Goal: Information Seeking & Learning: Check status

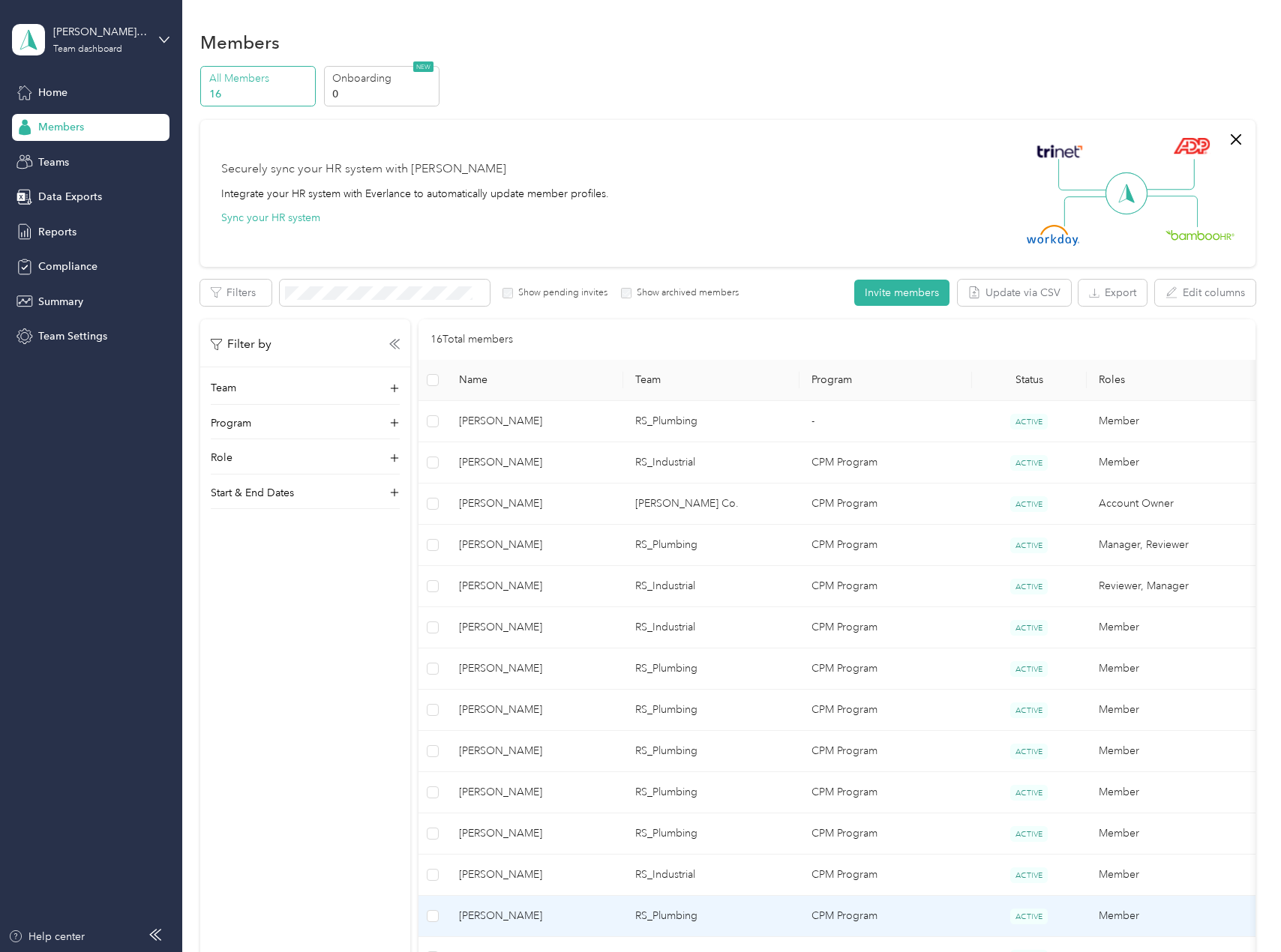
scroll to position [249, 0]
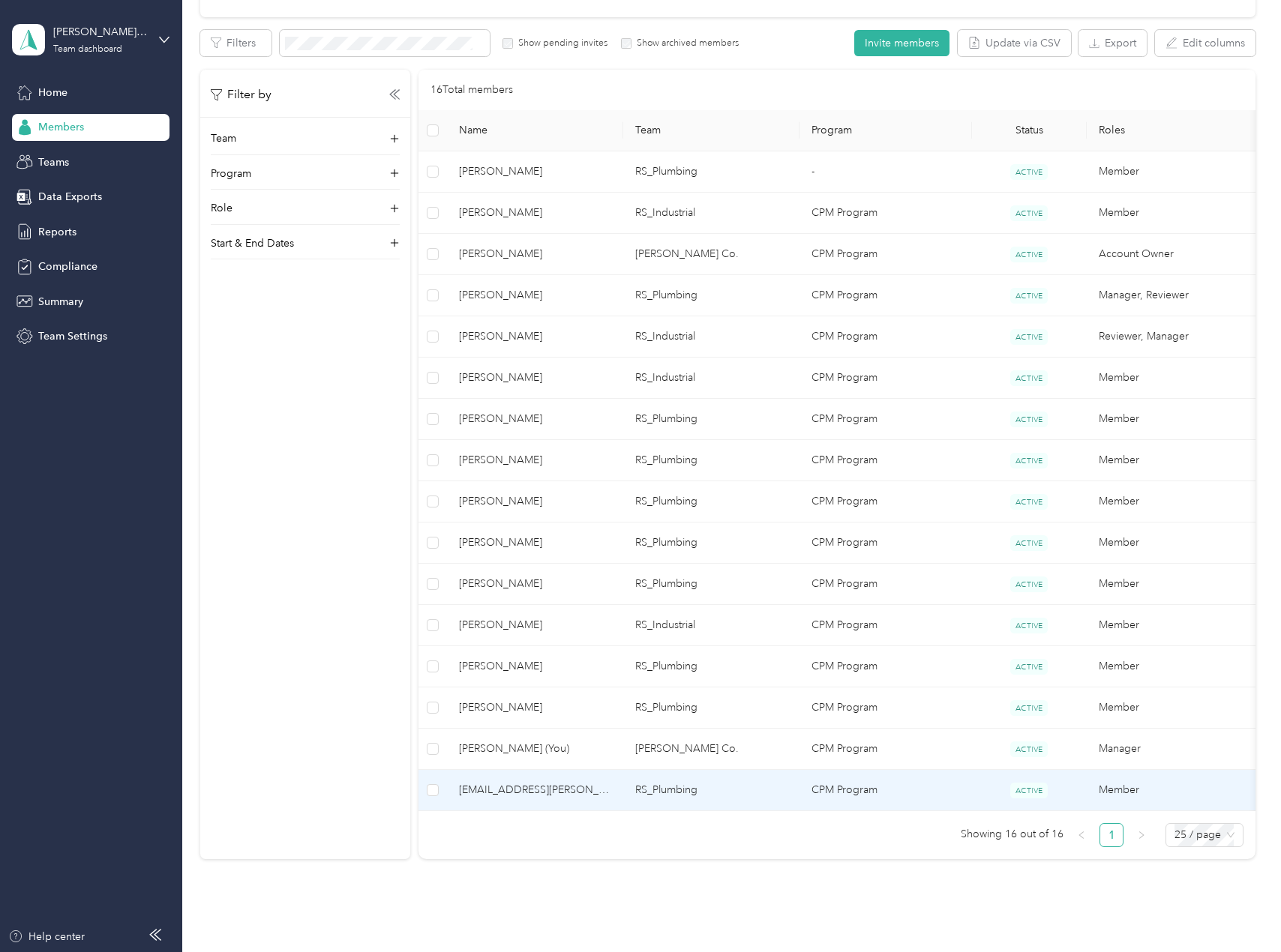
click at [509, 792] on span "[EMAIL_ADDRESS][PERSON_NAME][DOMAIN_NAME]" at bounding box center [535, 790] width 153 height 16
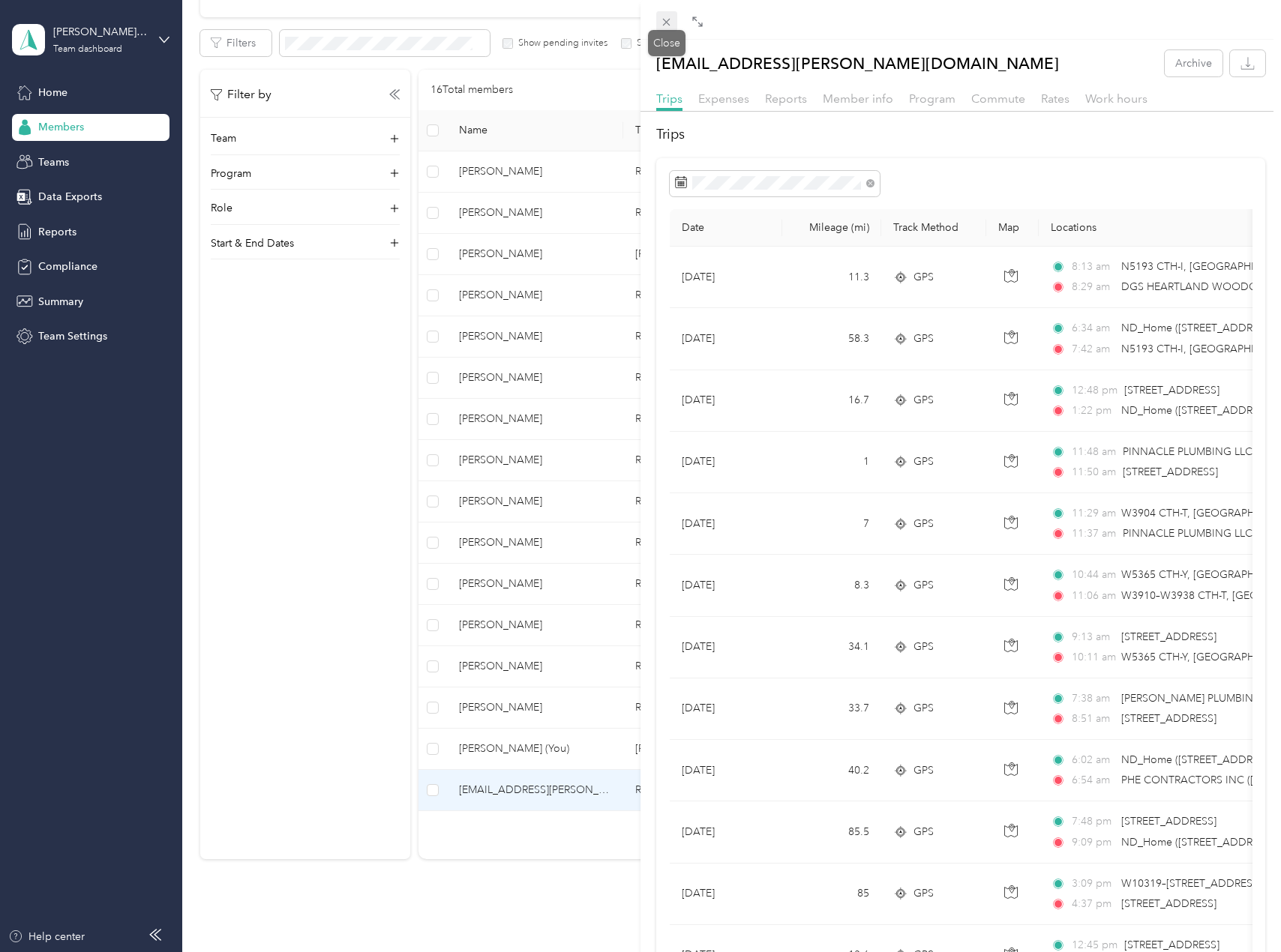
click at [670, 25] on icon at bounding box center [667, 22] width 8 height 8
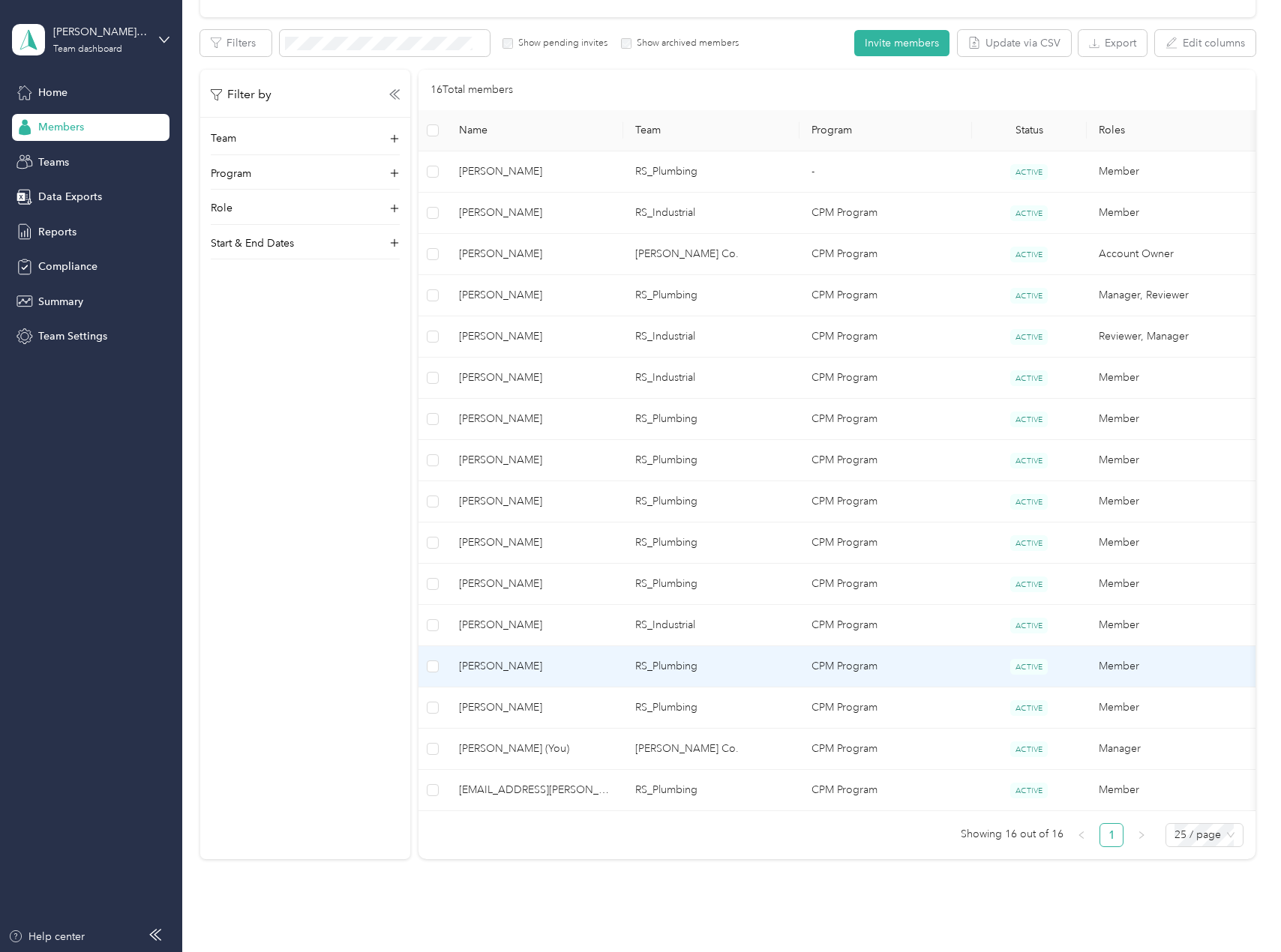
click at [525, 668] on span "[PERSON_NAME]" at bounding box center [535, 666] width 153 height 16
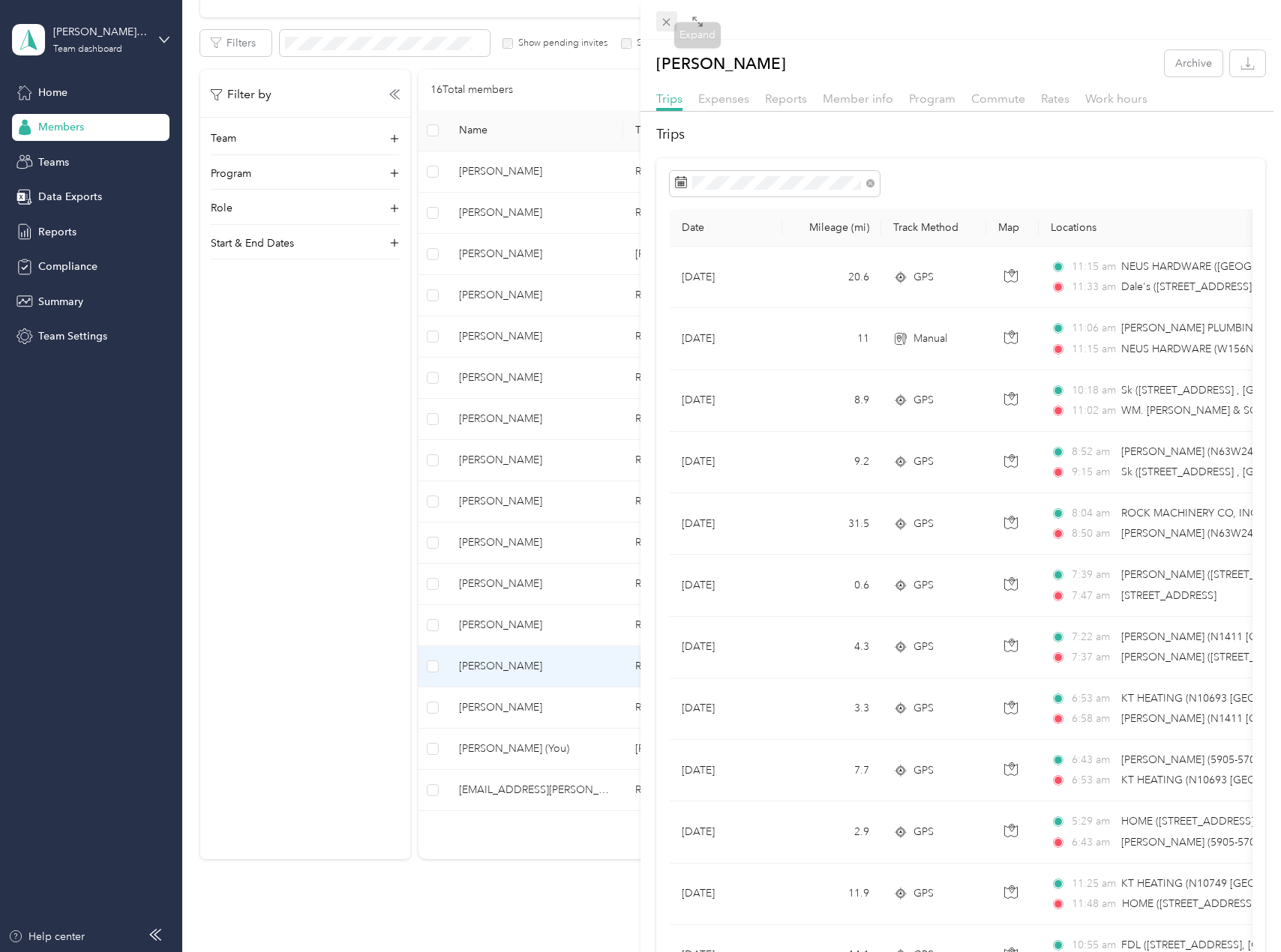
click at [671, 22] on icon at bounding box center [666, 22] width 12 height 12
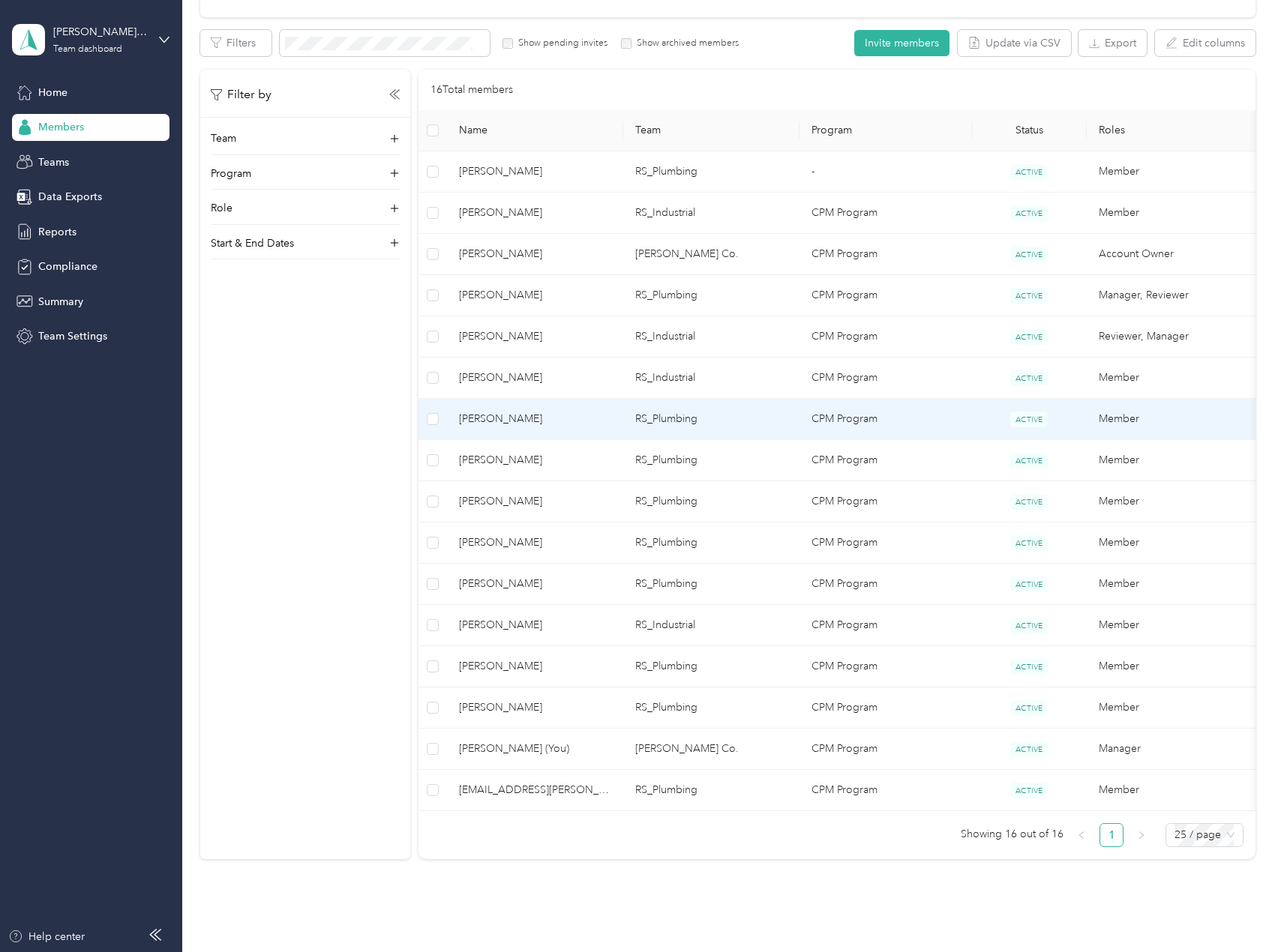
click at [539, 423] on span "[PERSON_NAME]" at bounding box center [535, 419] width 153 height 16
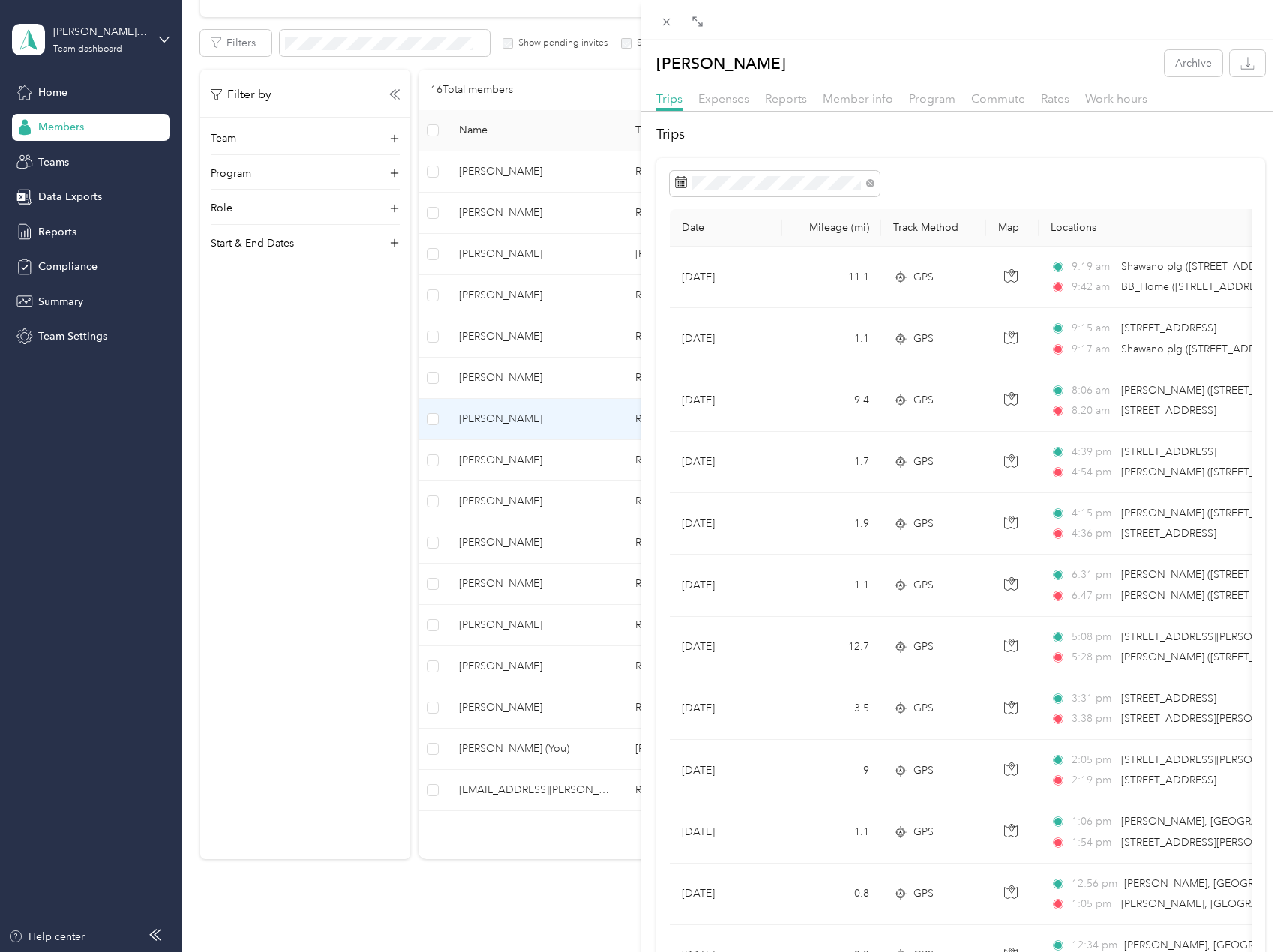
click at [288, 393] on div "[PERSON_NAME] Archive Trips Expenses Reports Member info Program Commute Rates …" at bounding box center [640, 476] width 1281 height 952
